Goal: Find specific page/section: Find specific page/section

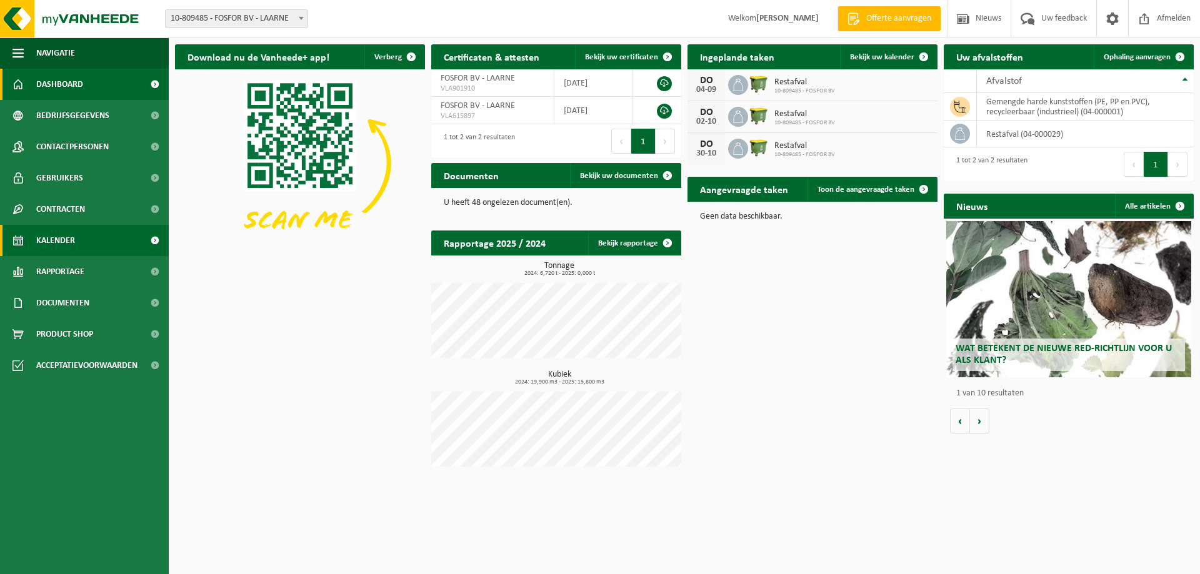
click at [59, 233] on span "Kalender" at bounding box center [55, 240] width 39 height 31
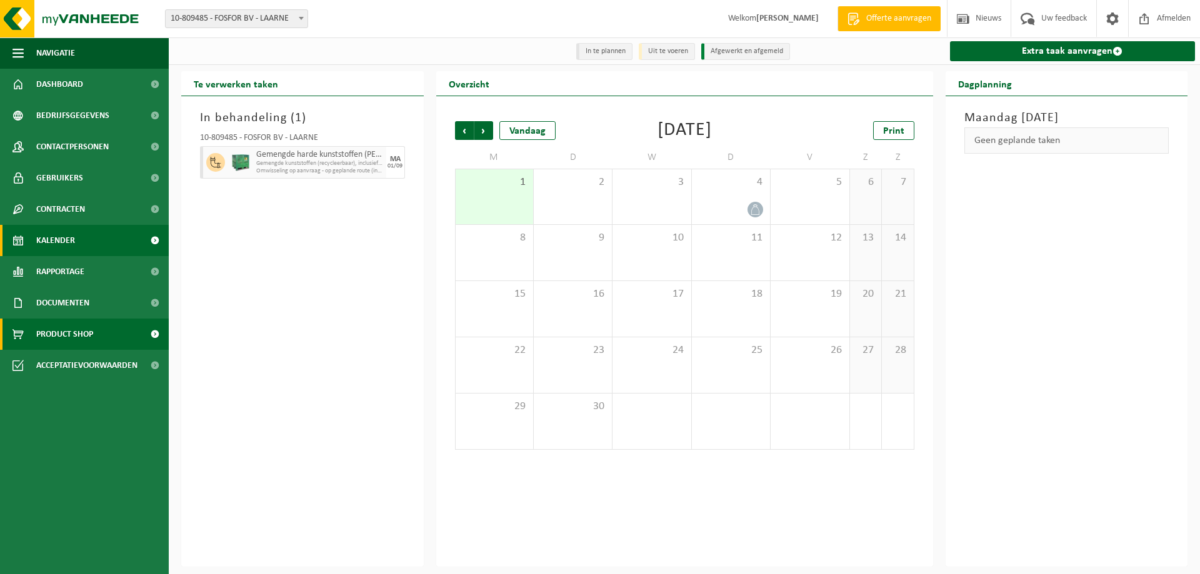
click at [62, 328] on span "Product Shop" at bounding box center [64, 334] width 57 height 31
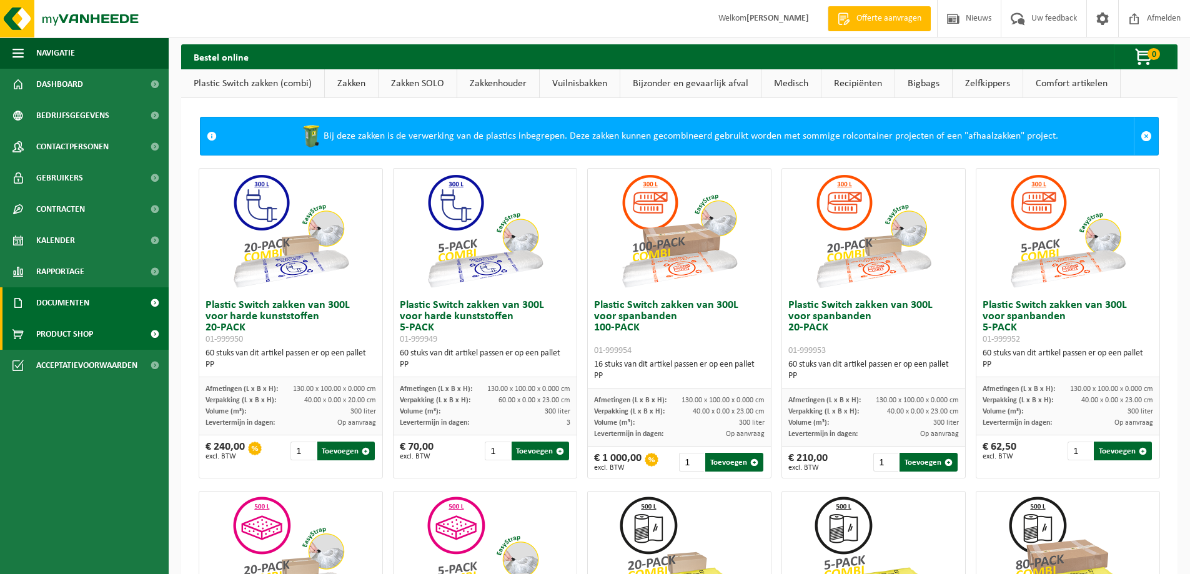
click at [69, 304] on span "Documenten" at bounding box center [62, 302] width 53 height 31
